Goal: Navigation & Orientation: Find specific page/section

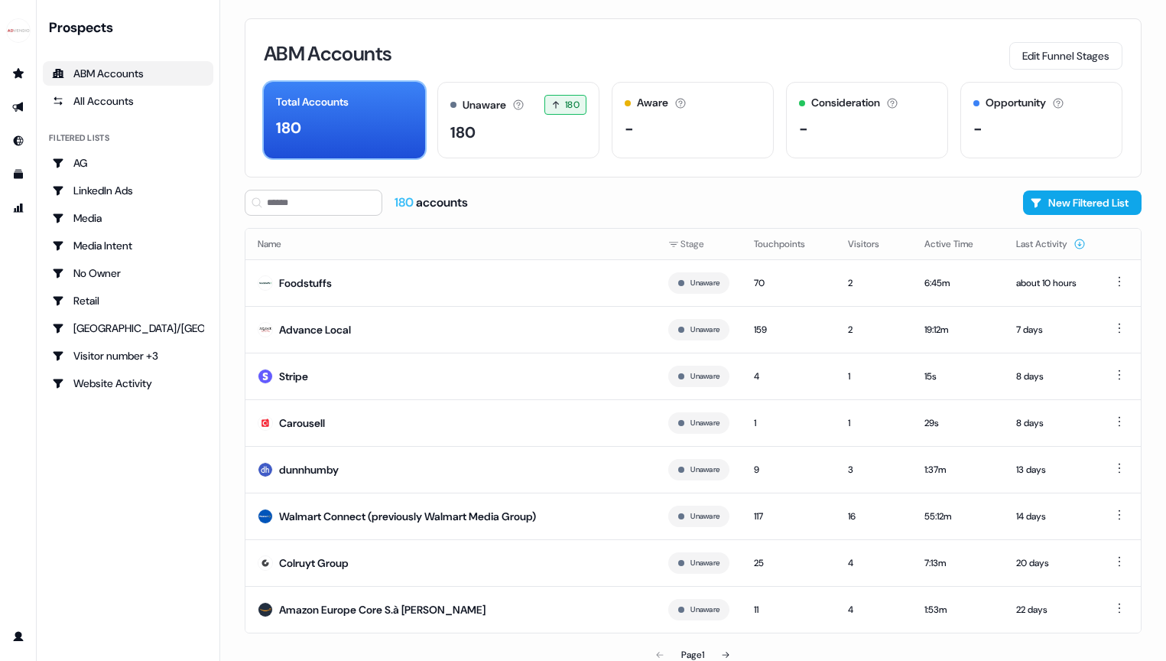
scroll to position [9, 0]
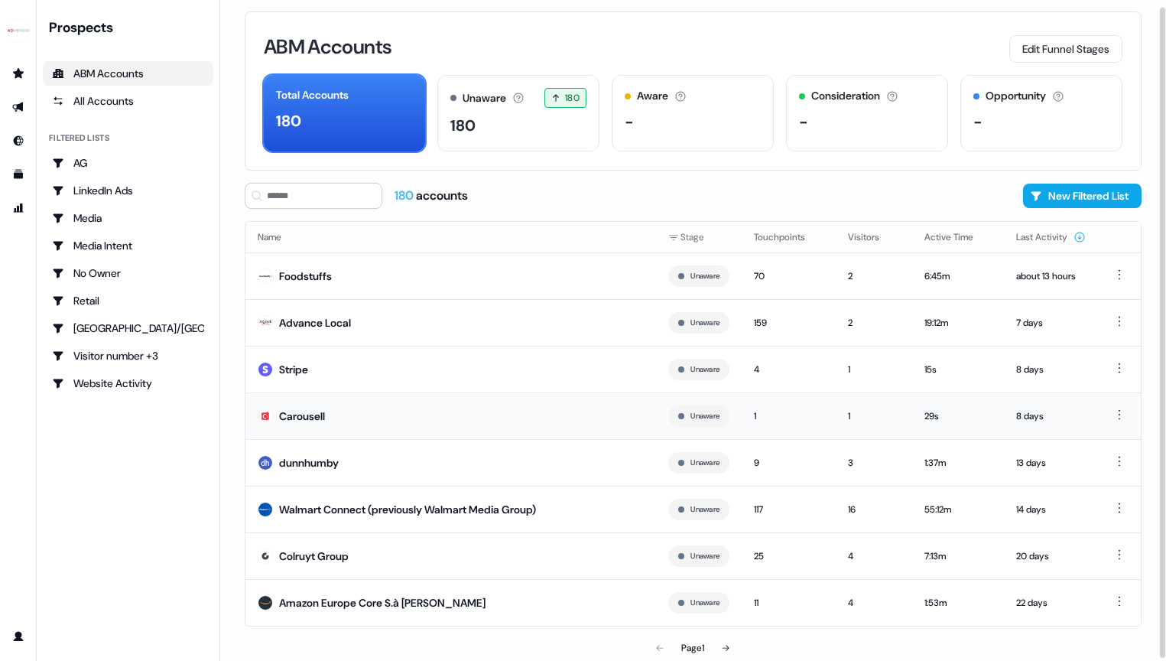
scroll to position [9, 0]
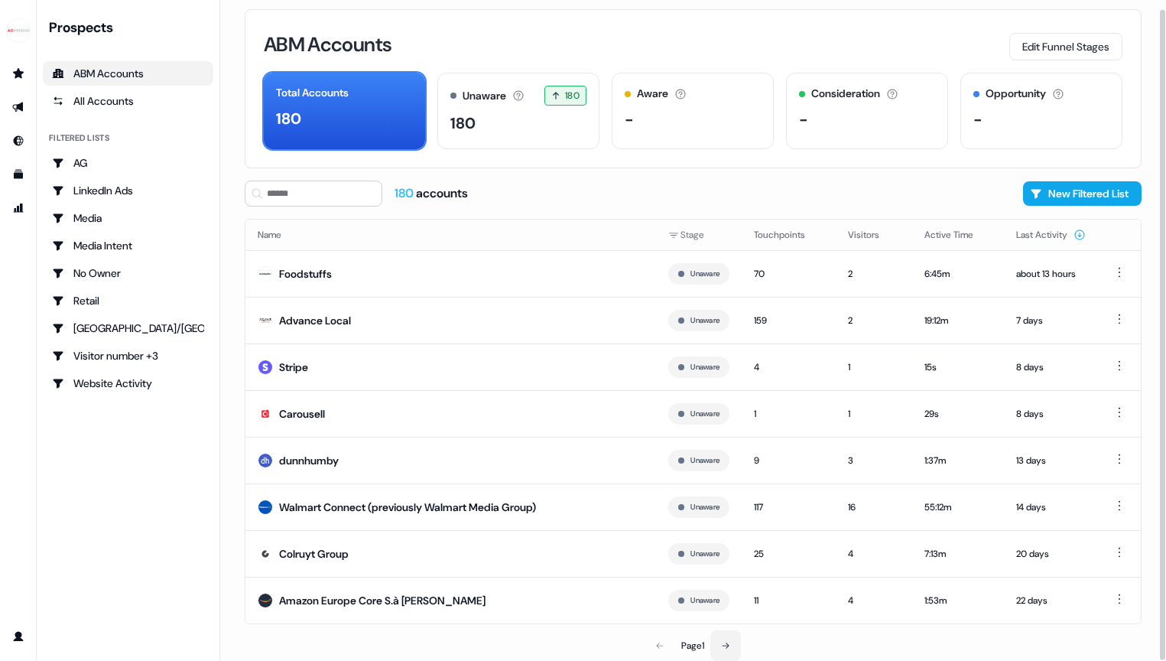
click at [733, 649] on button at bounding box center [725, 645] width 31 height 31
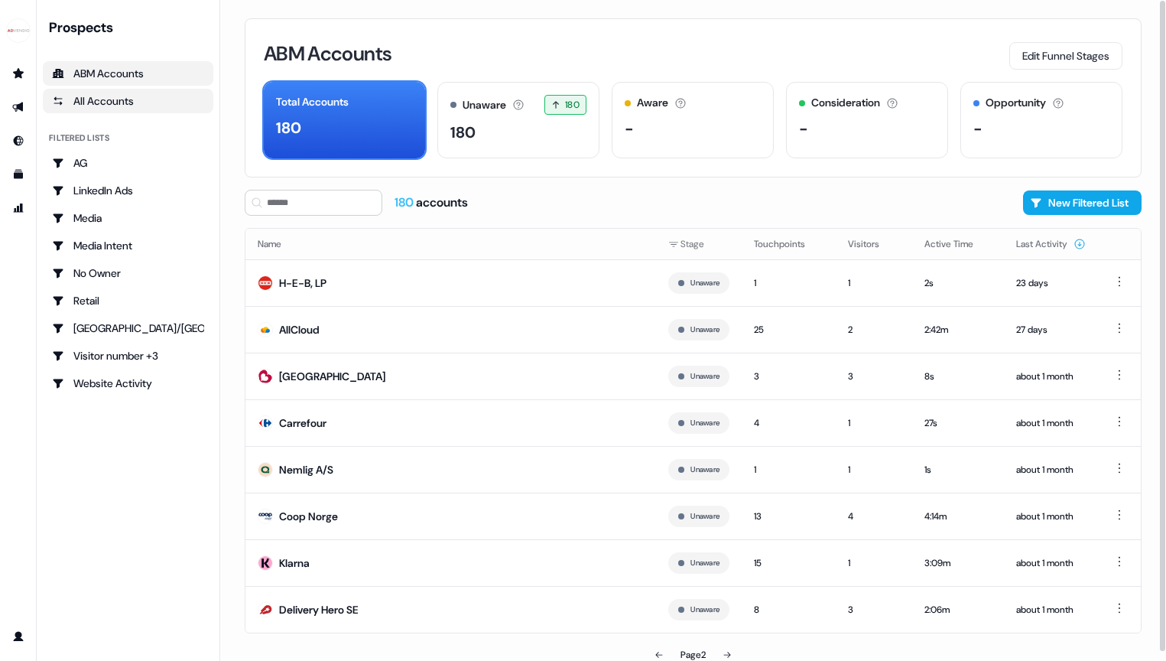
click at [109, 112] on link "All Accounts" at bounding box center [128, 101] width 171 height 24
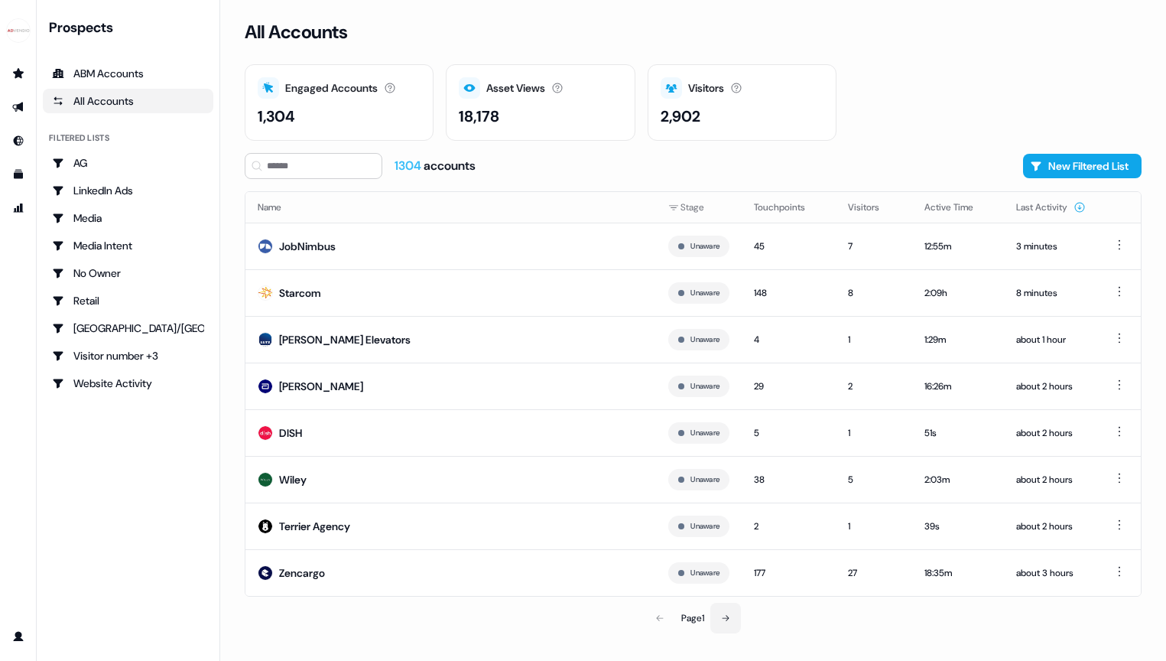
click at [727, 619] on icon at bounding box center [725, 617] width 9 height 9
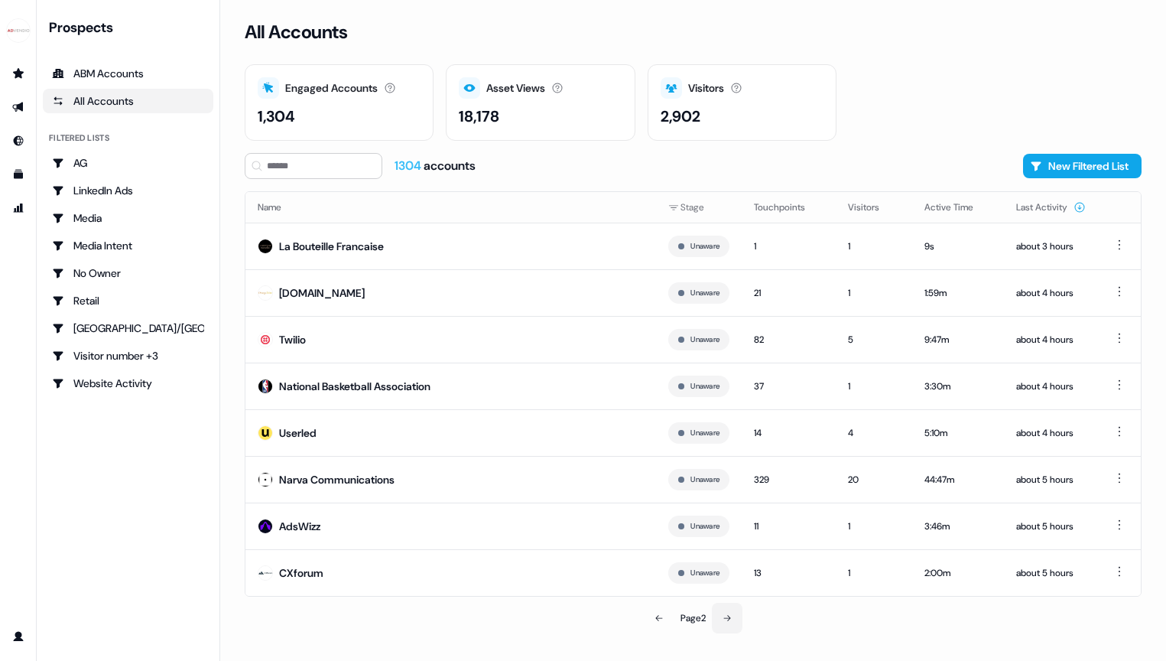
click at [723, 620] on button at bounding box center [727, 618] width 31 height 31
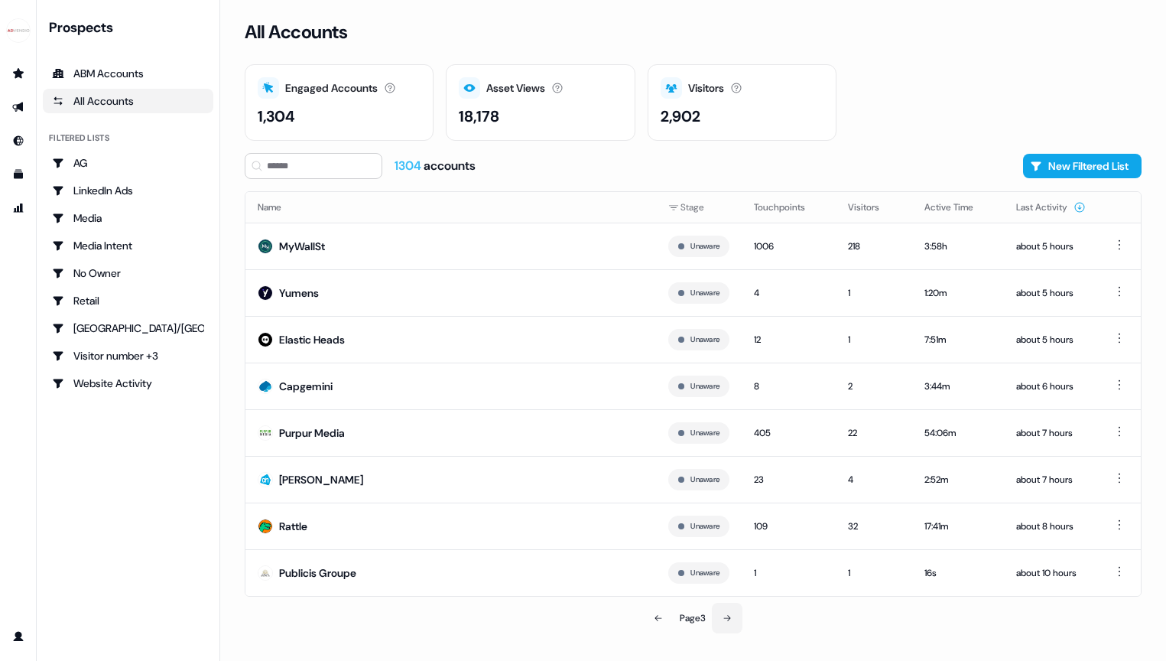
click at [723, 620] on button at bounding box center [727, 618] width 31 height 31
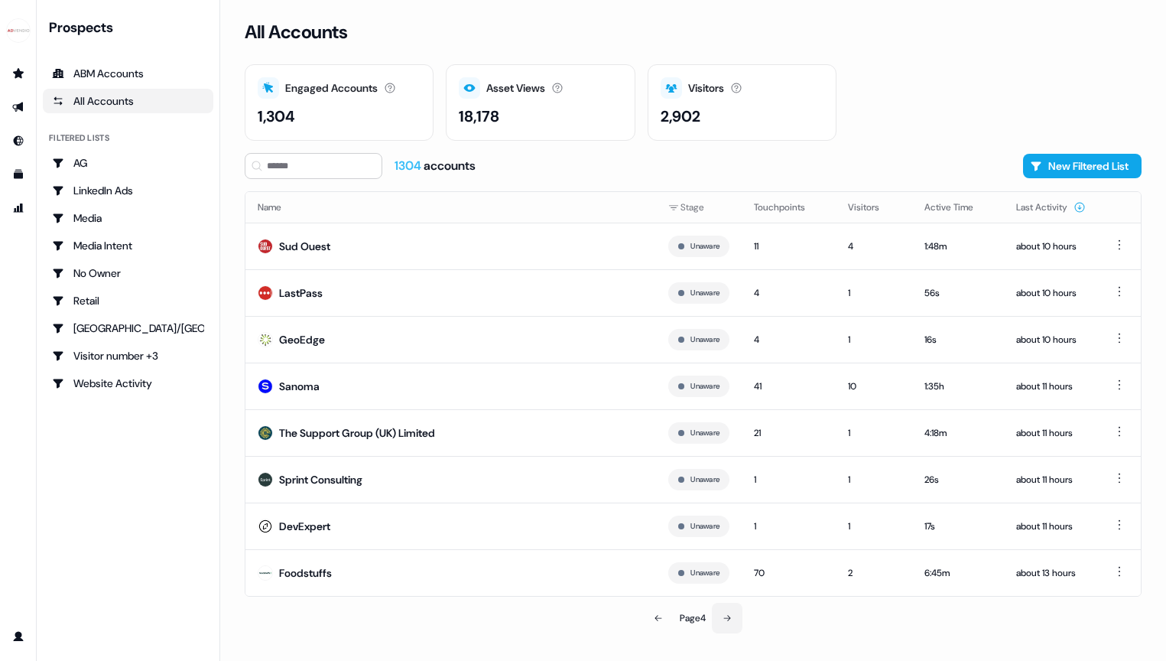
click at [723, 620] on button at bounding box center [727, 618] width 31 height 31
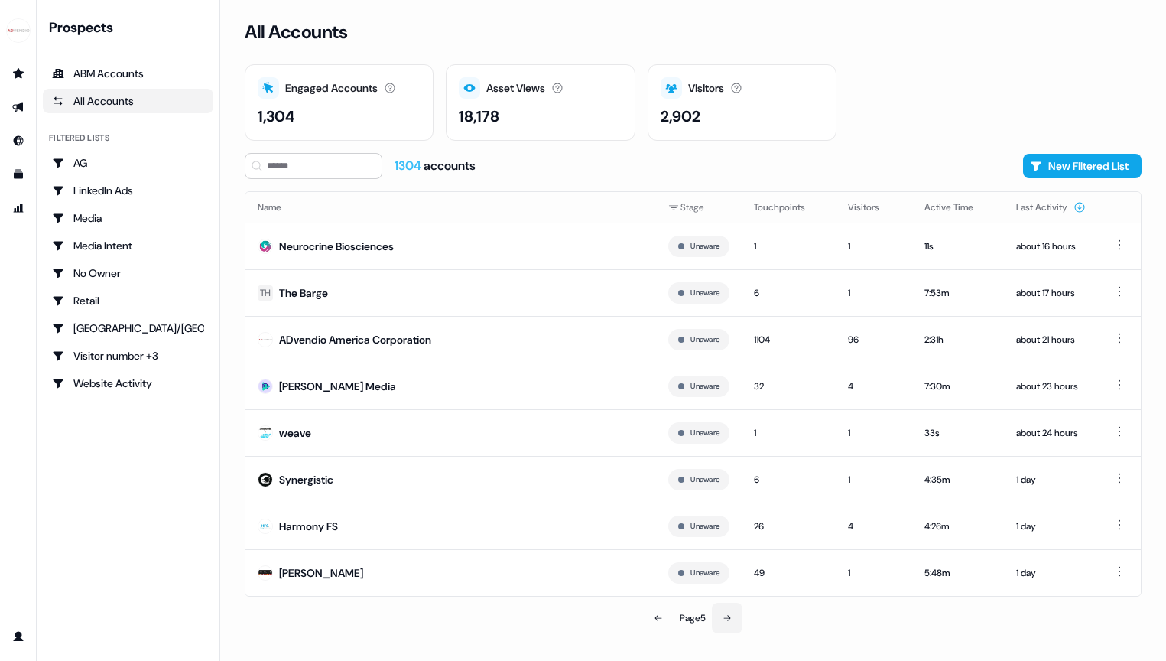
click at [723, 620] on button at bounding box center [727, 618] width 31 height 31
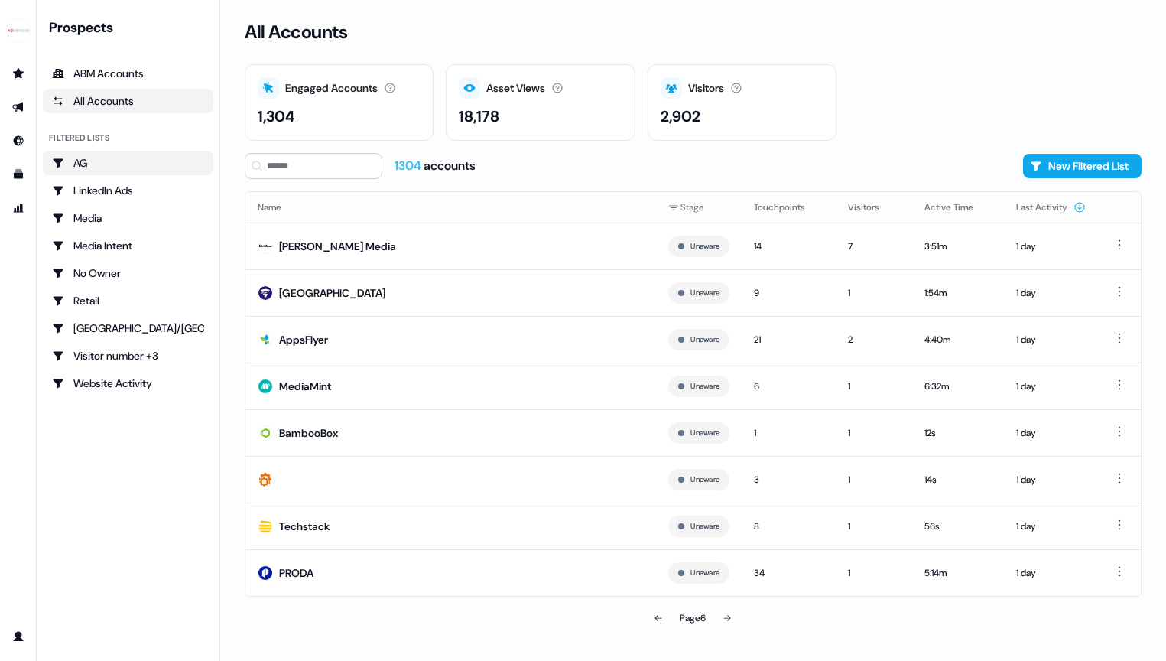
click at [116, 160] on div "AG" at bounding box center [128, 162] width 152 height 15
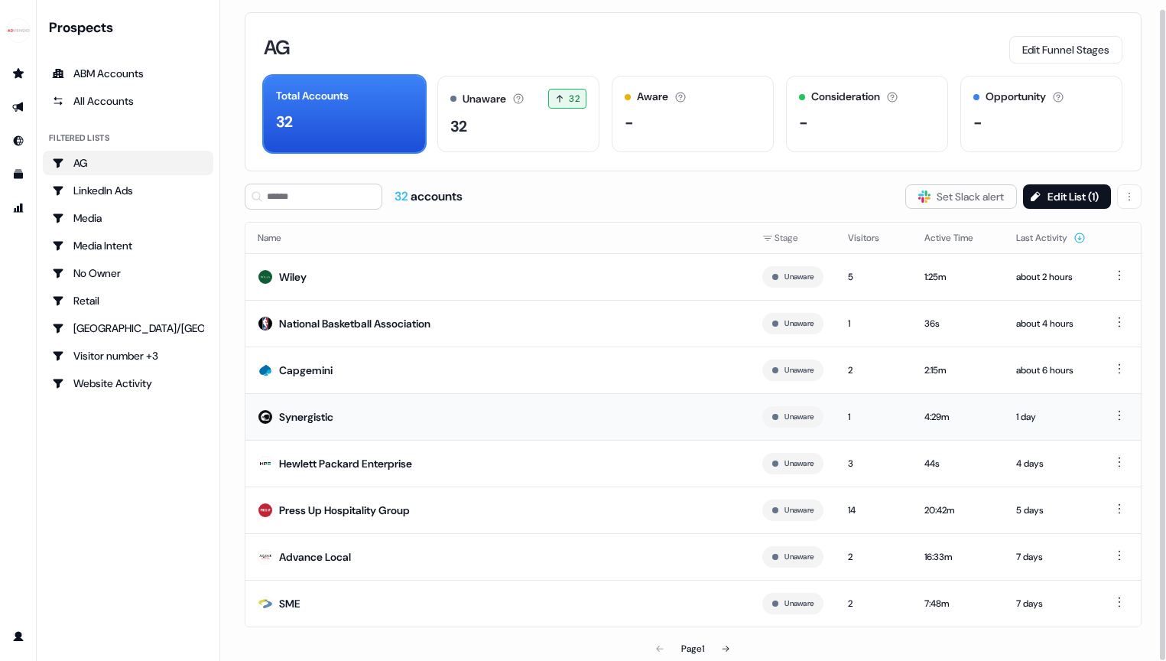
scroll to position [9, 0]
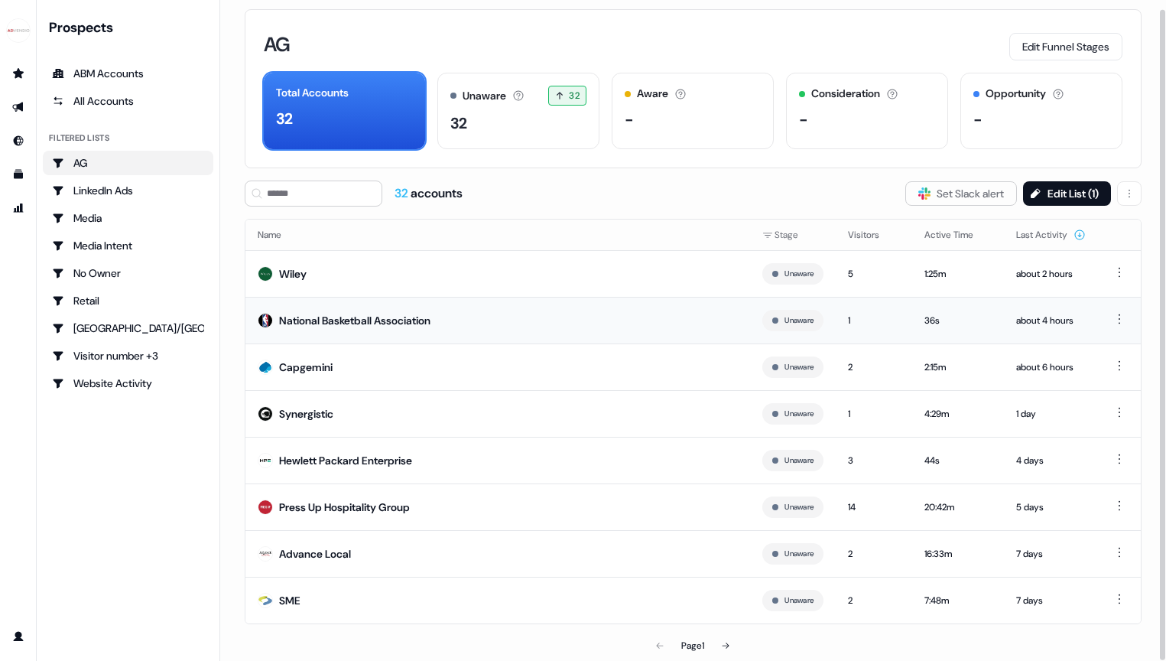
click at [356, 322] on div "National Basketball Association" at bounding box center [354, 320] width 151 height 15
